Goal: Check status: Check status

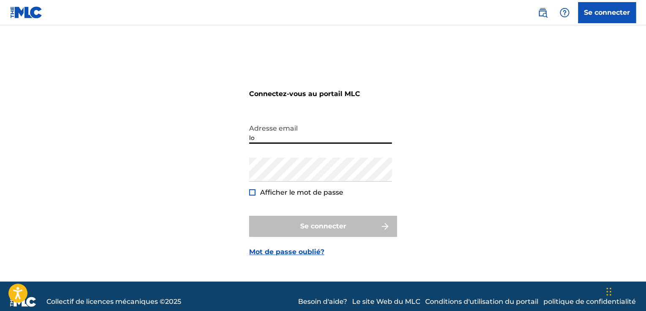
type input "l"
type input "[EMAIL_ADDRESS][DOMAIN_NAME]"
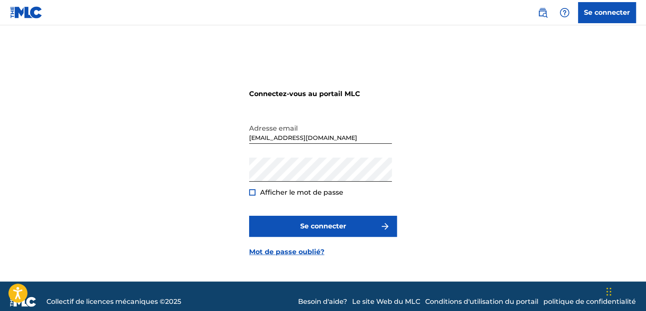
click at [255, 194] on div "Afficher le mot de passe" at bounding box center [296, 193] width 94 height 10
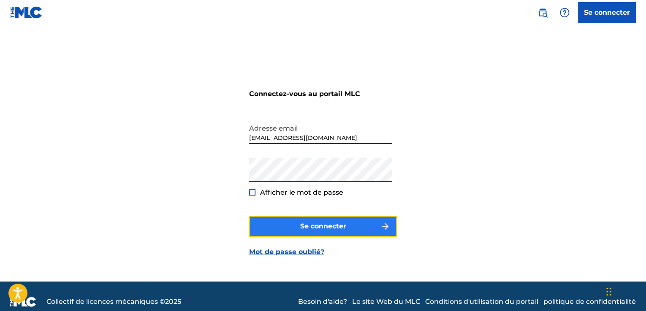
click at [299, 232] on button "Se connecter" at bounding box center [323, 226] width 148 height 21
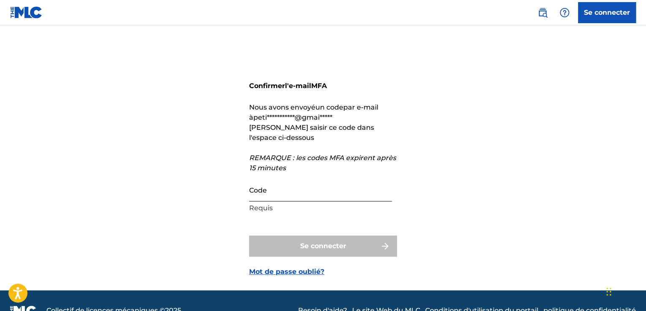
click at [272, 189] on input "Code" at bounding box center [320, 190] width 143 height 24
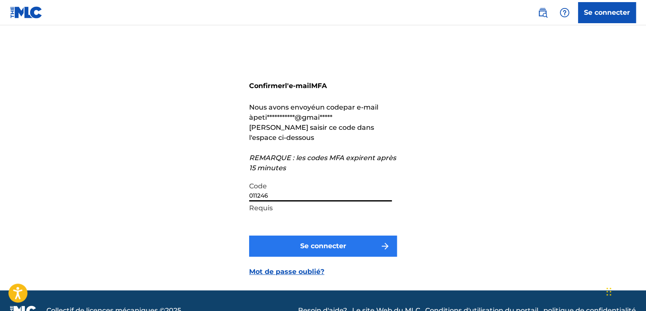
type input "011246"
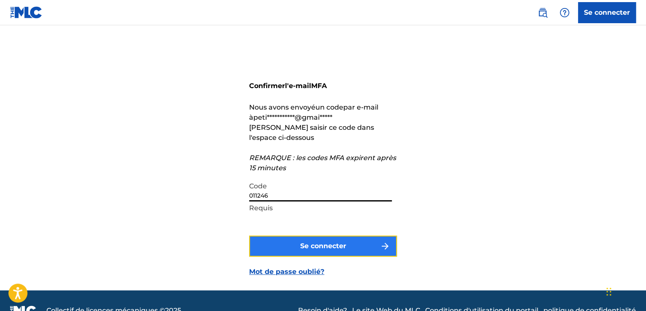
click at [278, 254] on button "Se connecter" at bounding box center [323, 246] width 148 height 21
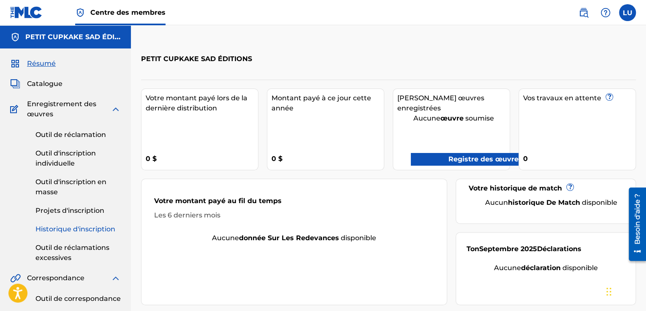
click at [71, 226] on font "Historique d'inscription" at bounding box center [75, 229] width 80 height 8
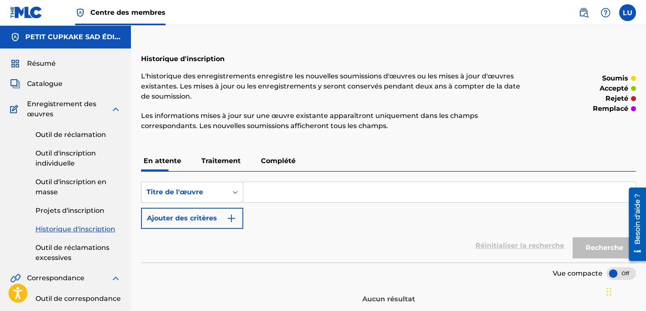
click at [224, 161] on font "Traitement" at bounding box center [220, 161] width 39 height 8
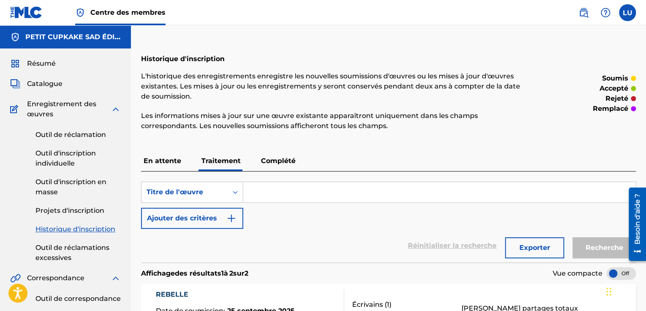
click at [281, 158] on font "Complété" at bounding box center [278, 161] width 35 height 8
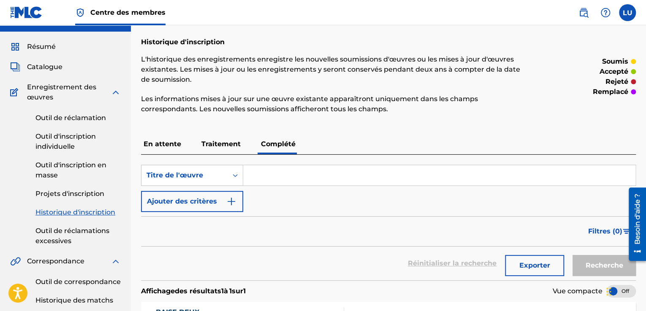
scroll to position [17, 0]
click at [273, 144] on font "Complété" at bounding box center [278, 144] width 35 height 8
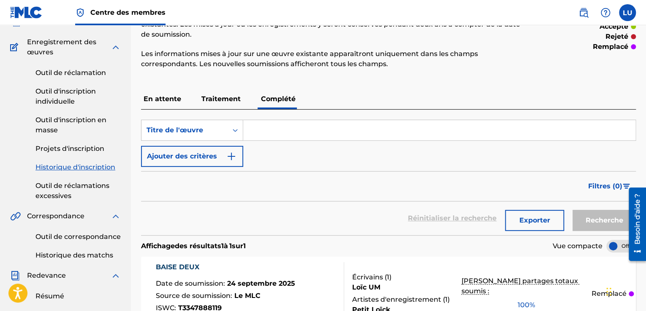
scroll to position [61, 0]
click at [223, 106] on p "Traitement" at bounding box center [221, 100] width 44 height 20
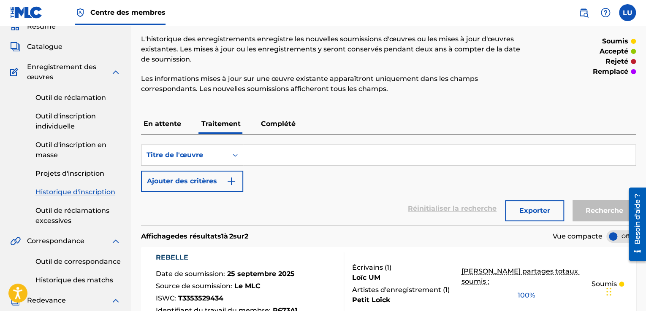
scroll to position [27, 0]
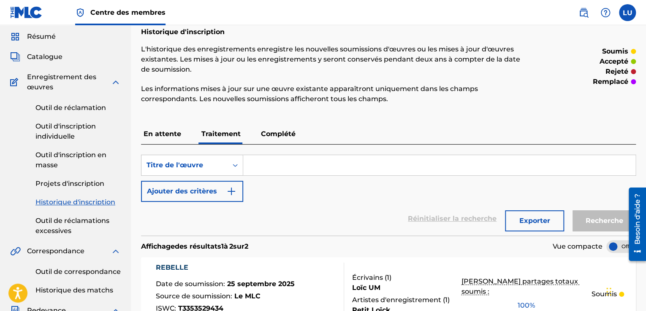
click at [280, 138] on font "Complété" at bounding box center [278, 134] width 35 height 8
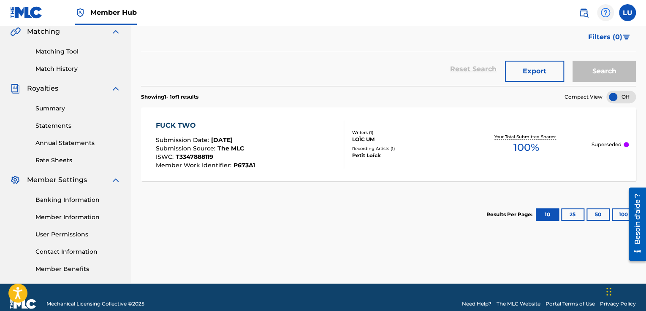
scroll to position [165, 0]
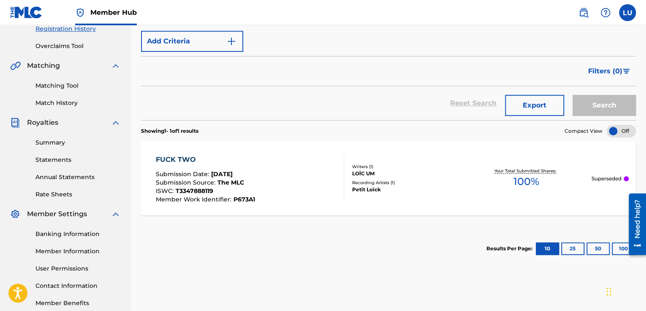
click at [457, 39] on div "SearchWithCriteria1e549bea-9609-45e0-9b7d-445fcdc4670c Work Title Add Criteria" at bounding box center [388, 28] width 495 height 47
